Goal: Information Seeking & Learning: Find specific fact

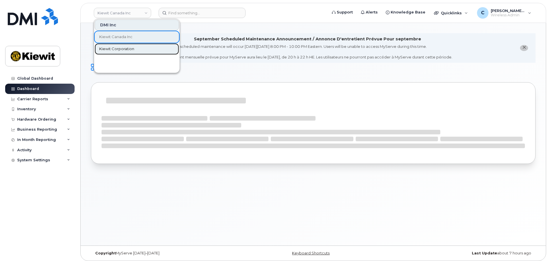
click at [120, 47] on span "Kiewit Corporation" at bounding box center [116, 49] width 35 height 6
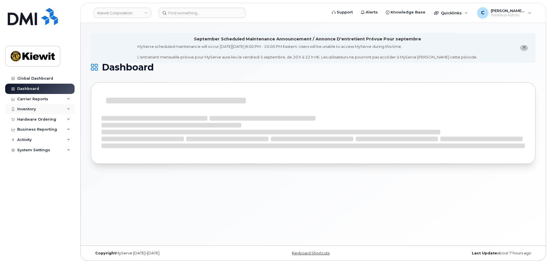
click at [38, 108] on div "Inventory" at bounding box center [39, 109] width 69 height 10
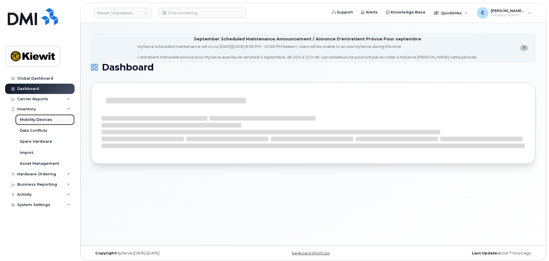
click at [36, 120] on div "Mobility Devices" at bounding box center [36, 119] width 32 height 5
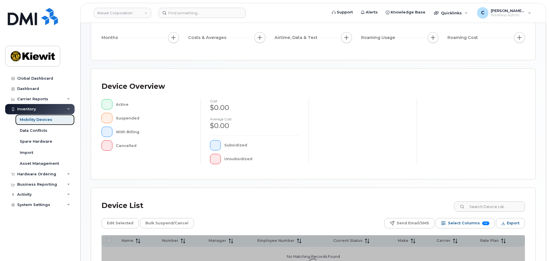
scroll to position [133, 0]
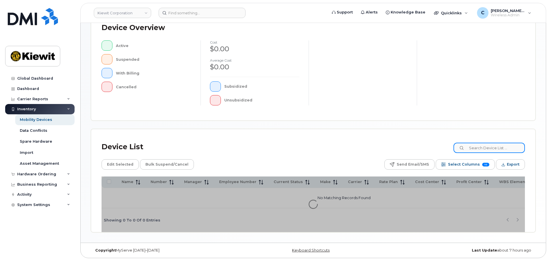
click at [503, 151] on input at bounding box center [489, 148] width 71 height 10
click at [251, 158] on div "Device List 110226 Edit Selected Bulk Suspend/Cancel Send Email/SMS Select Colu…" at bounding box center [314, 186] width 424 height 93
click at [257, 188] on th "Employee Number" at bounding box center [241, 182] width 55 height 11
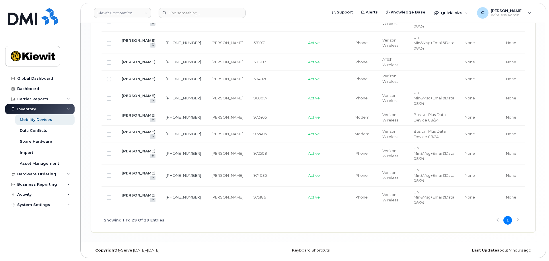
scroll to position [738, 0]
drag, startPoint x: 205, startPoint y: 206, endPoint x: 339, endPoint y: 213, distance: 133.9
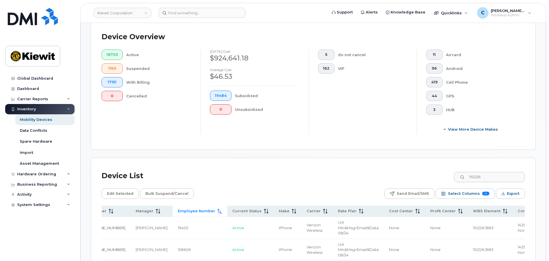
scroll to position [135, 0]
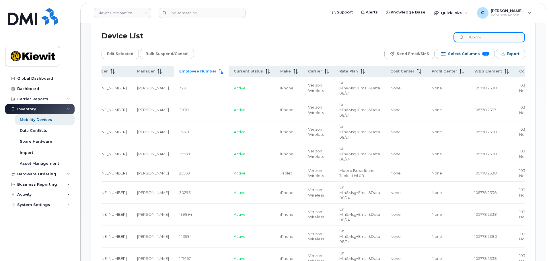
scroll to position [0, 70]
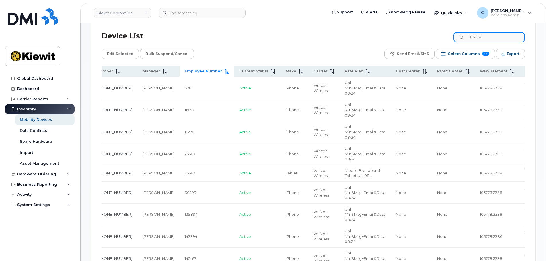
drag, startPoint x: 499, startPoint y: 29, endPoint x: 461, endPoint y: 30, distance: 38.2
click at [461, 32] on input "105778" at bounding box center [489, 37] width 71 height 10
type input "4"
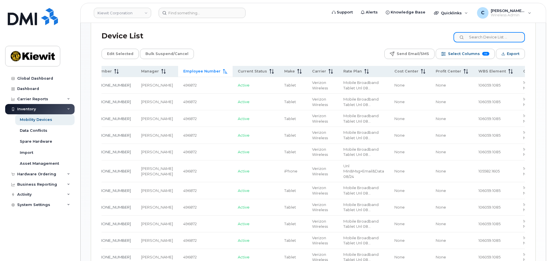
scroll to position [0, 69]
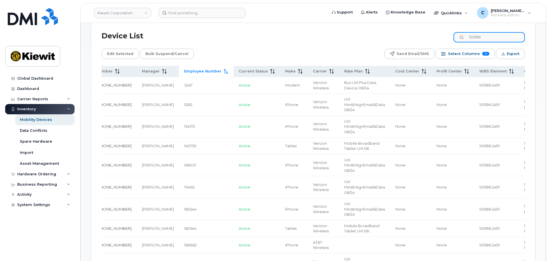
drag, startPoint x: 495, startPoint y: 35, endPoint x: 443, endPoint y: 33, distance: 52.0
click at [443, 33] on div "Device List 105186" at bounding box center [314, 36] width 424 height 15
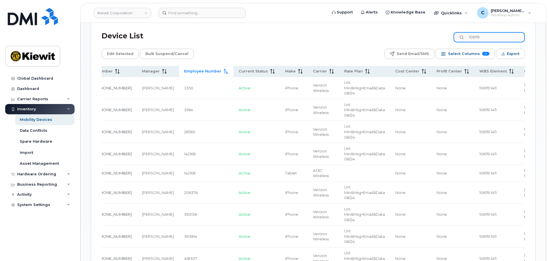
drag, startPoint x: 491, startPoint y: 36, endPoint x: 413, endPoint y: 40, distance: 78.2
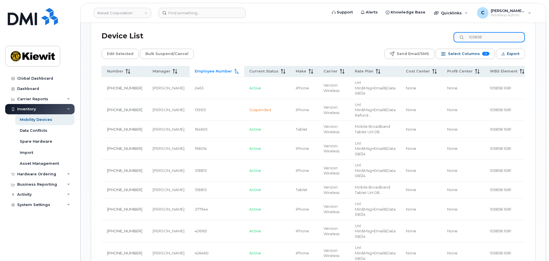
drag, startPoint x: 500, startPoint y: 36, endPoint x: 433, endPoint y: 36, distance: 67.2
click at [433, 36] on div "Device List 105858" at bounding box center [314, 36] width 424 height 15
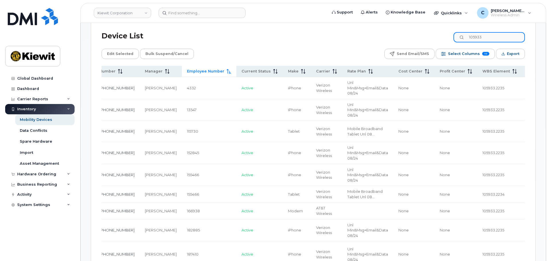
drag, startPoint x: 493, startPoint y: 34, endPoint x: 423, endPoint y: 31, distance: 69.5
click at [423, 31] on div "Device List 105933" at bounding box center [314, 36] width 424 height 15
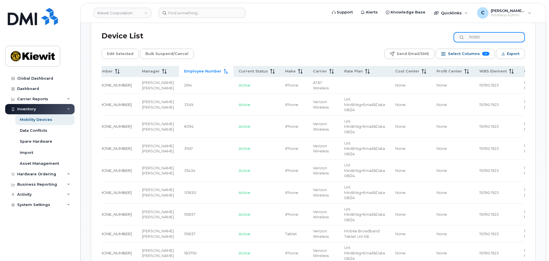
drag, startPoint x: 509, startPoint y: 34, endPoint x: 389, endPoint y: 32, distance: 120.0
click at [389, 32] on div "Device List 110190" at bounding box center [314, 36] width 424 height 15
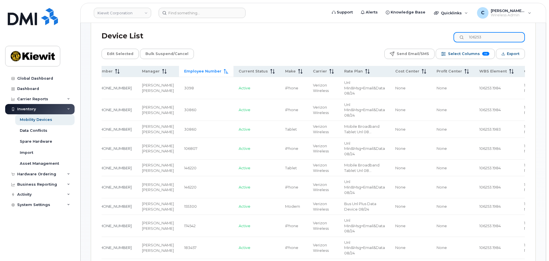
drag, startPoint x: 495, startPoint y: 34, endPoint x: 356, endPoint y: 28, distance: 139.3
click at [356, 29] on div "Device List 106253" at bounding box center [314, 36] width 424 height 15
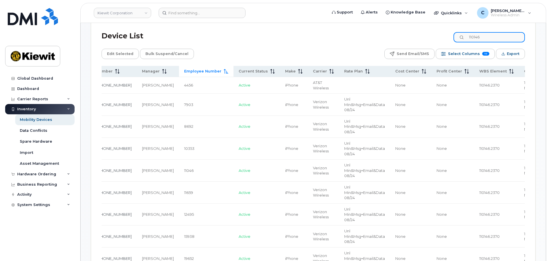
drag, startPoint x: 497, startPoint y: 32, endPoint x: 316, endPoint y: 22, distance: 180.8
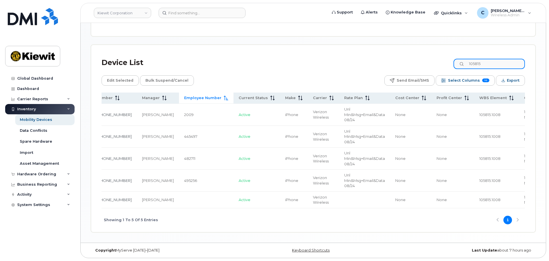
scroll to position [0, 65]
drag, startPoint x: 507, startPoint y: 55, endPoint x: 335, endPoint y: 62, distance: 171.2
click at [335, 62] on div "Device List 105815" at bounding box center [314, 62] width 424 height 15
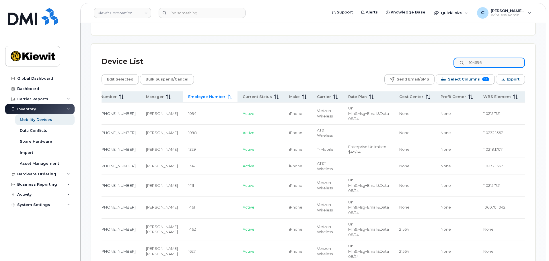
scroll to position [279, 0]
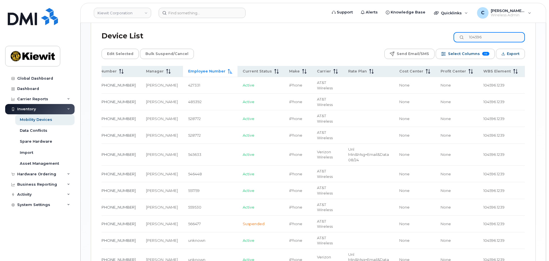
drag, startPoint x: 495, startPoint y: 34, endPoint x: 259, endPoint y: 32, distance: 235.6
click at [263, 32] on div "Device List 104596" at bounding box center [314, 36] width 424 height 15
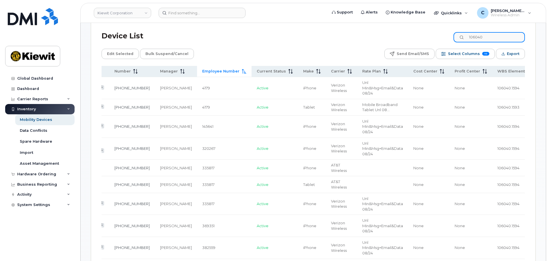
drag, startPoint x: 384, startPoint y: 33, endPoint x: 261, endPoint y: 41, distance: 123.3
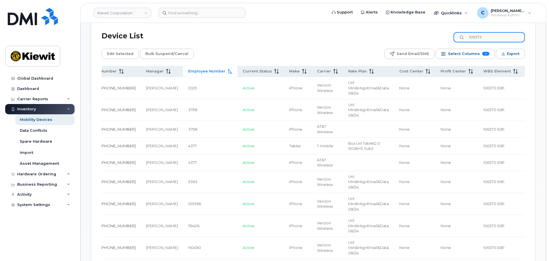
drag, startPoint x: 492, startPoint y: 35, endPoint x: 376, endPoint y: 35, distance: 116.2
click at [376, 35] on div "Device List 106373" at bounding box center [314, 36] width 424 height 15
type input "106166"
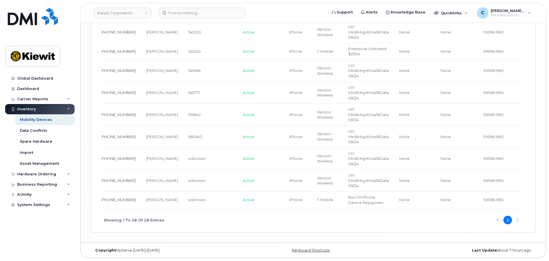
scroll to position [0, 0]
